Goal: Navigation & Orientation: Understand site structure

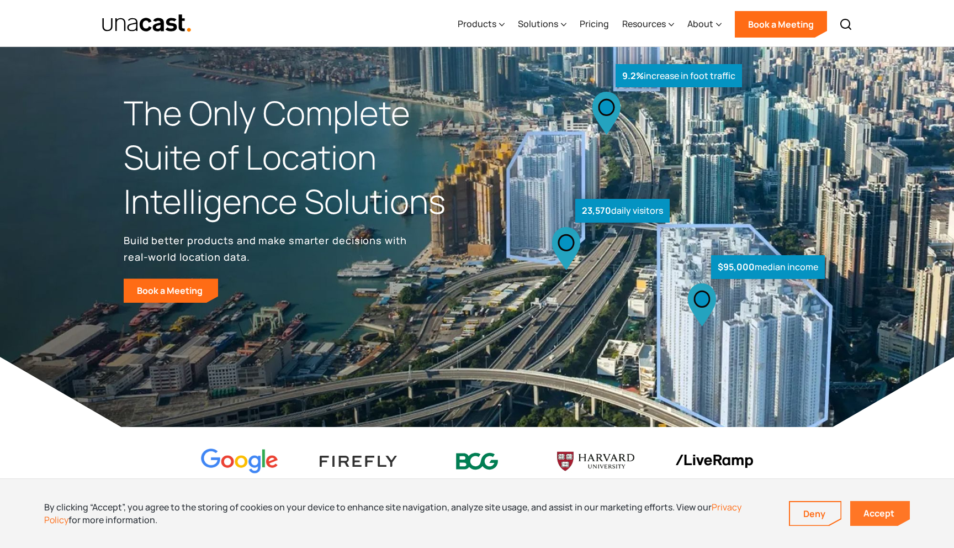
click at [888, 519] on link "Accept" at bounding box center [880, 513] width 60 height 25
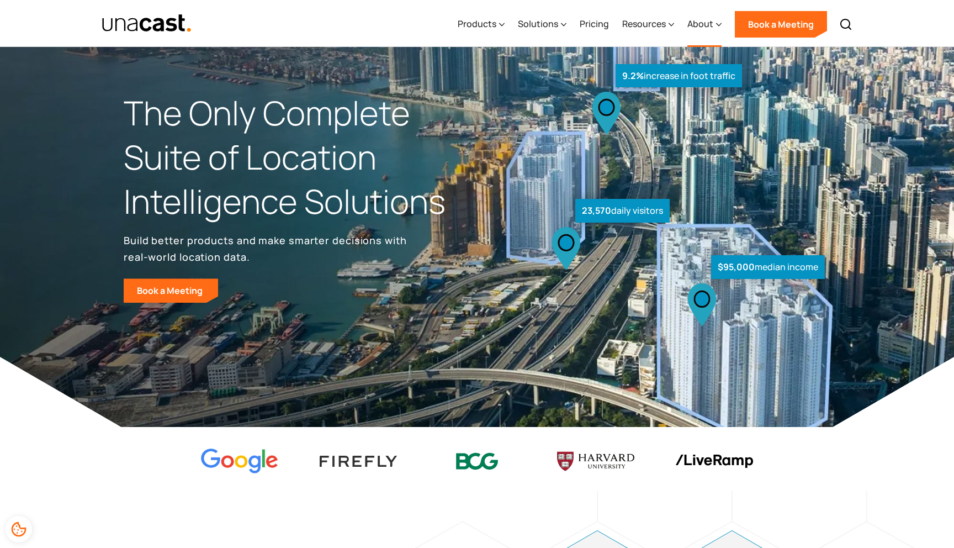
click at [712, 26] on div "About" at bounding box center [700, 23] width 26 height 13
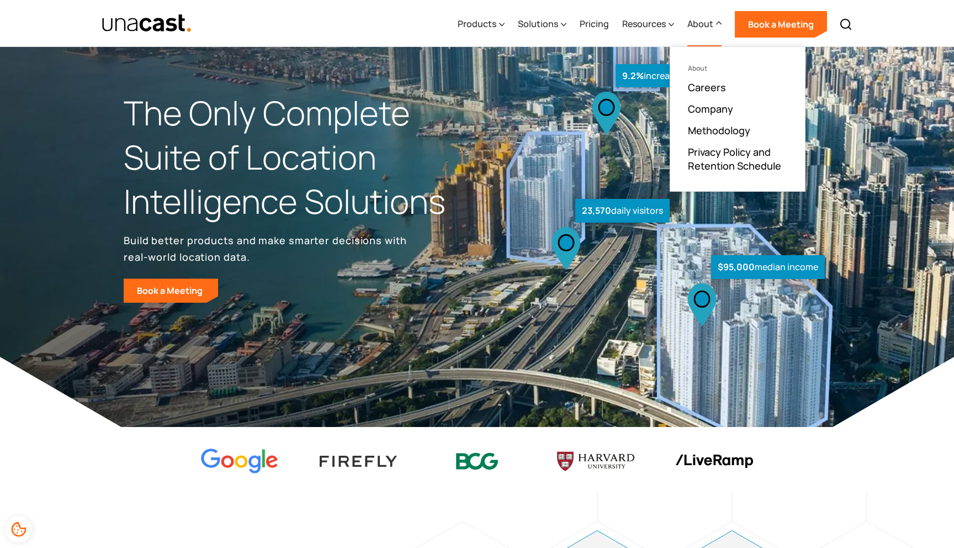
click at [712, 26] on div "About" at bounding box center [700, 23] width 26 height 13
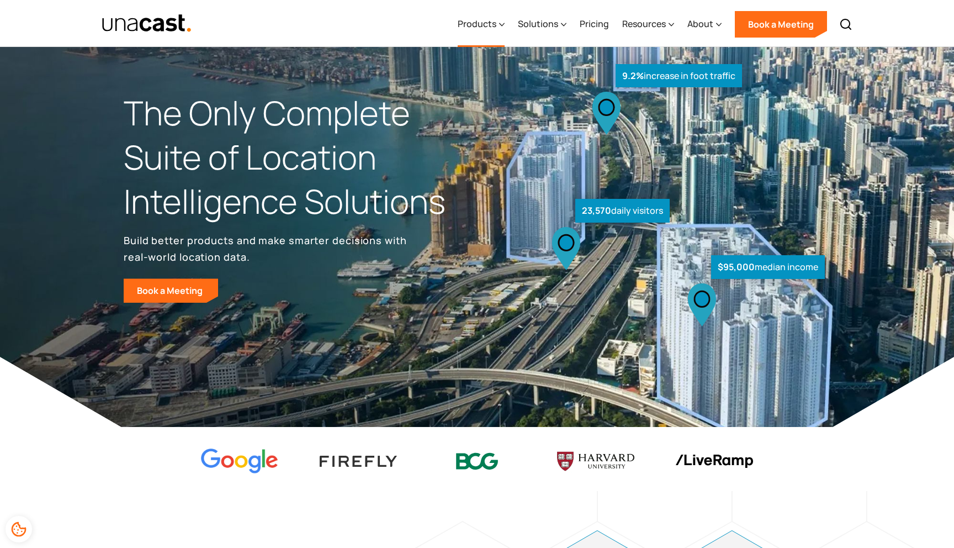
click at [503, 27] on icon at bounding box center [502, 25] width 6 height 12
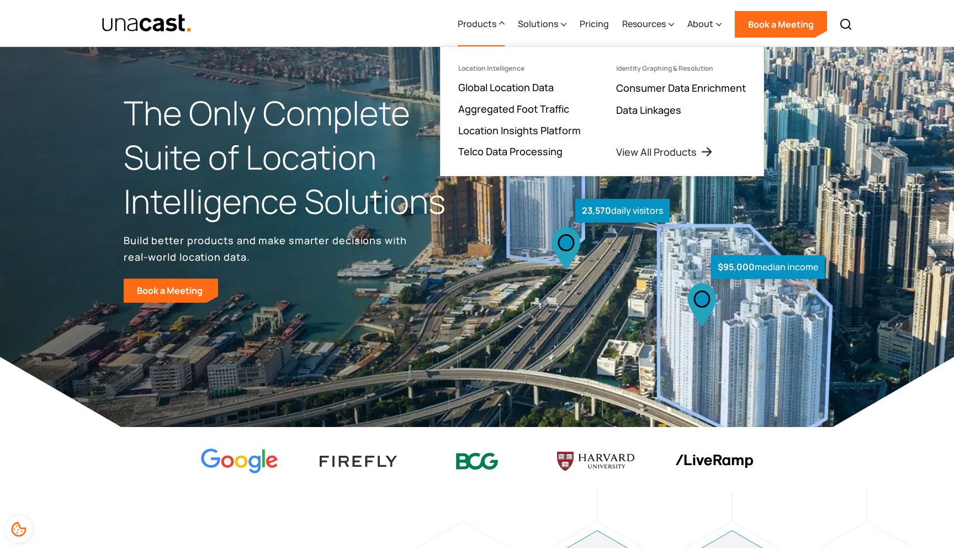
click at [503, 27] on icon at bounding box center [502, 23] width 6 height 12
